Goal: Find specific page/section: Find specific page/section

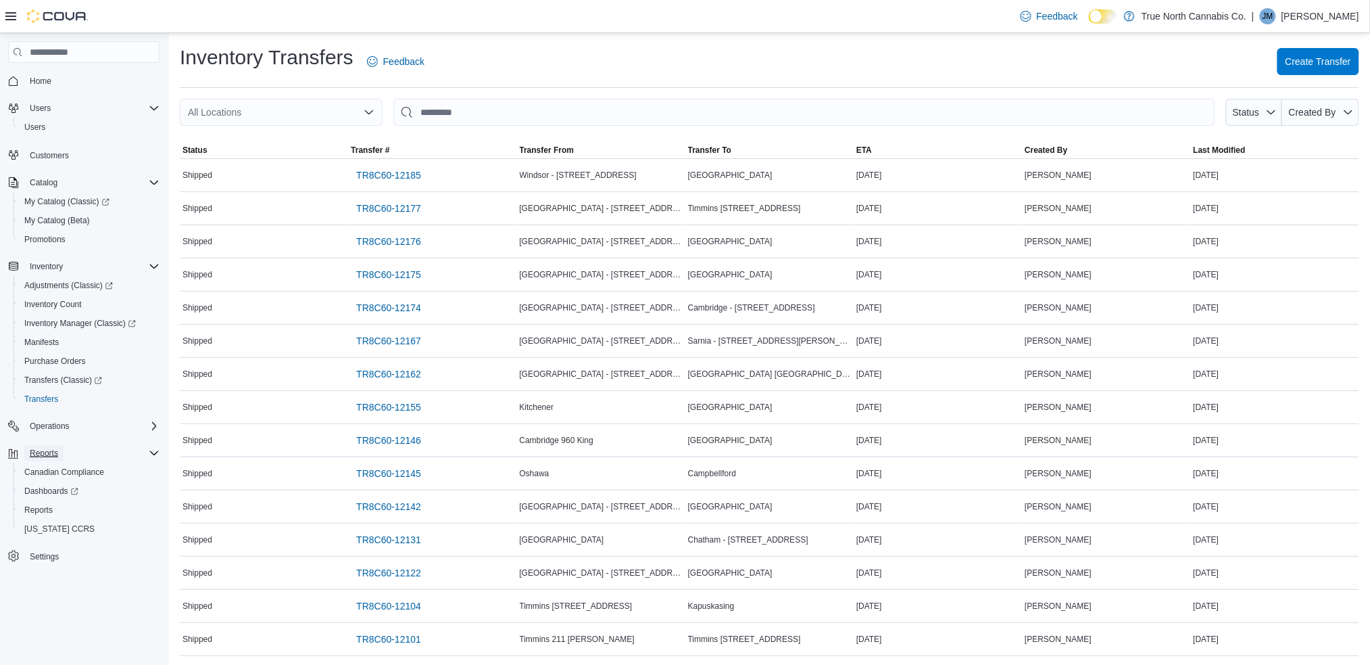
click at [45, 452] on span "Reports" at bounding box center [44, 453] width 28 height 11
click at [45, 511] on span "Reports" at bounding box center [38, 509] width 28 height 11
